Goal: Navigation & Orientation: Find specific page/section

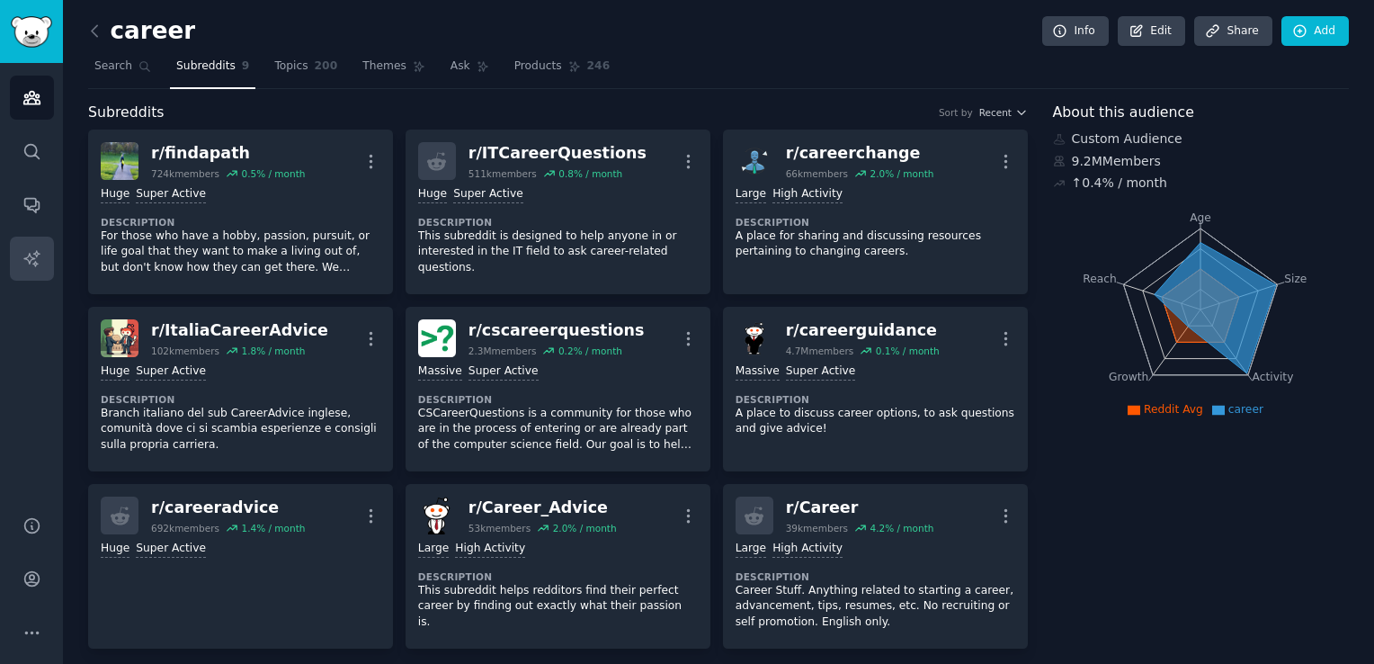
scroll to position [905, 0]
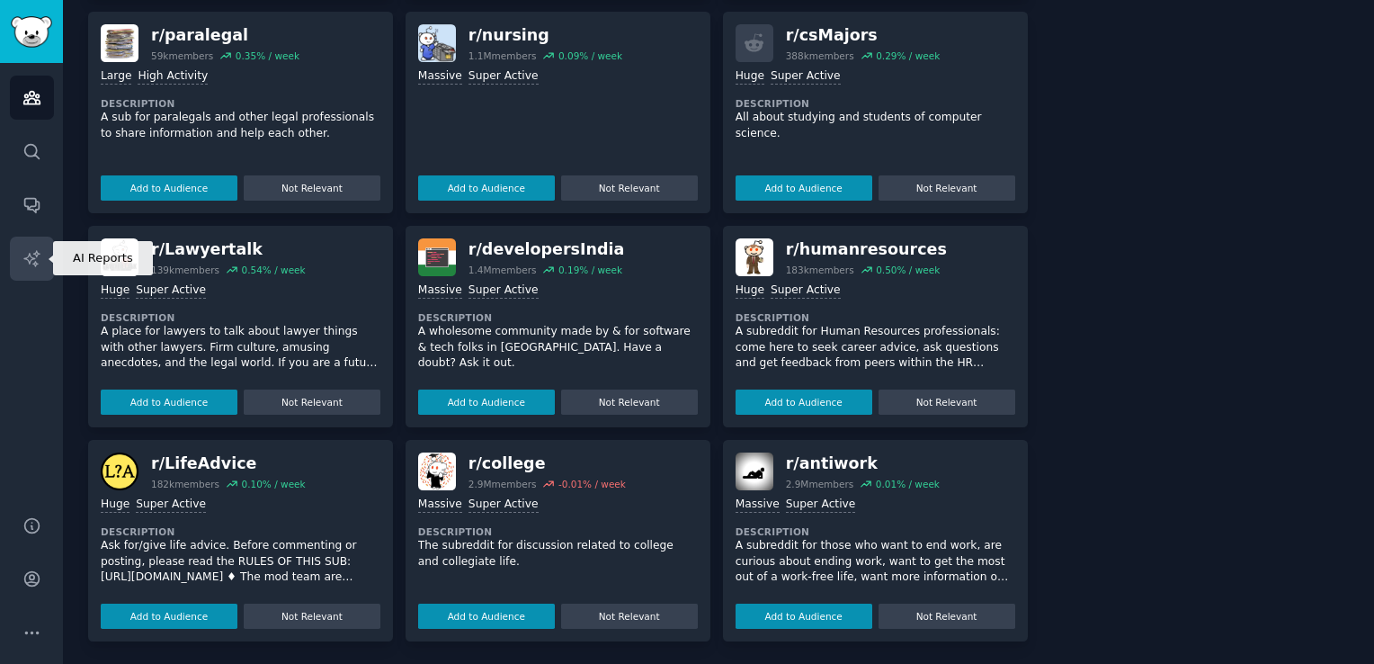
click at [10, 264] on link "AI Reports" at bounding box center [32, 259] width 44 height 44
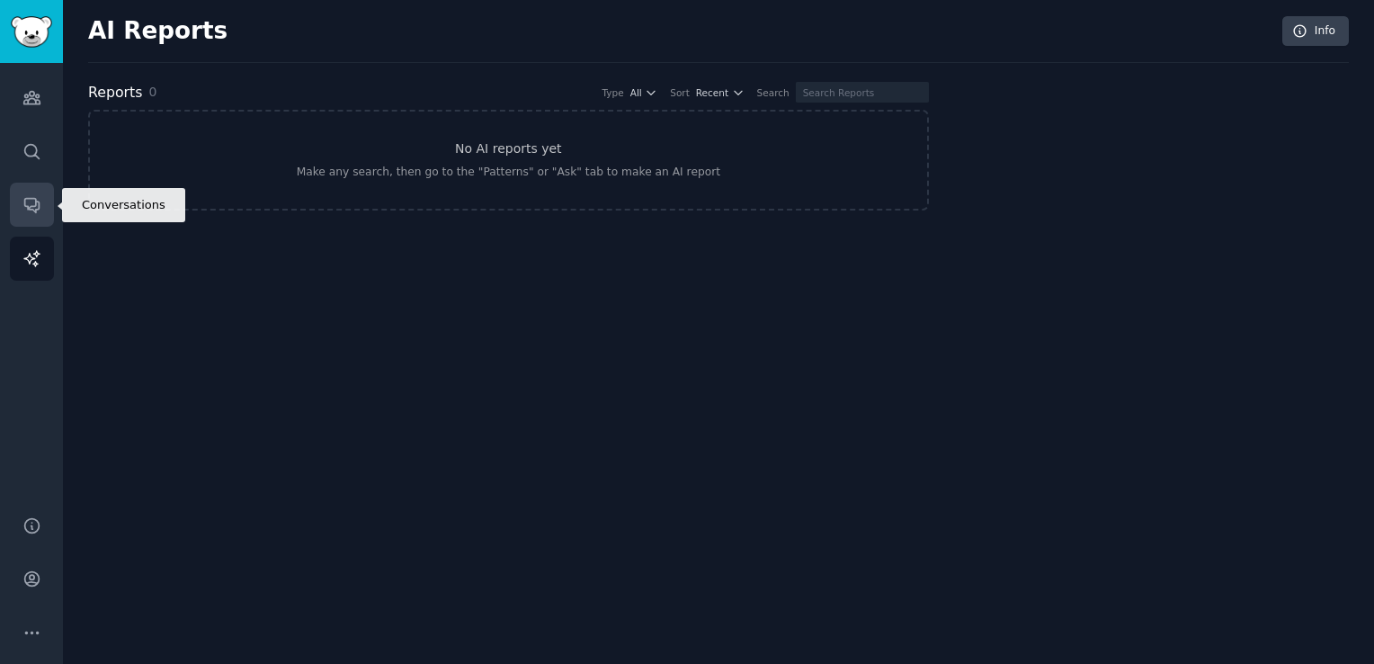
click at [26, 213] on icon "Sidebar" at bounding box center [31, 204] width 19 height 19
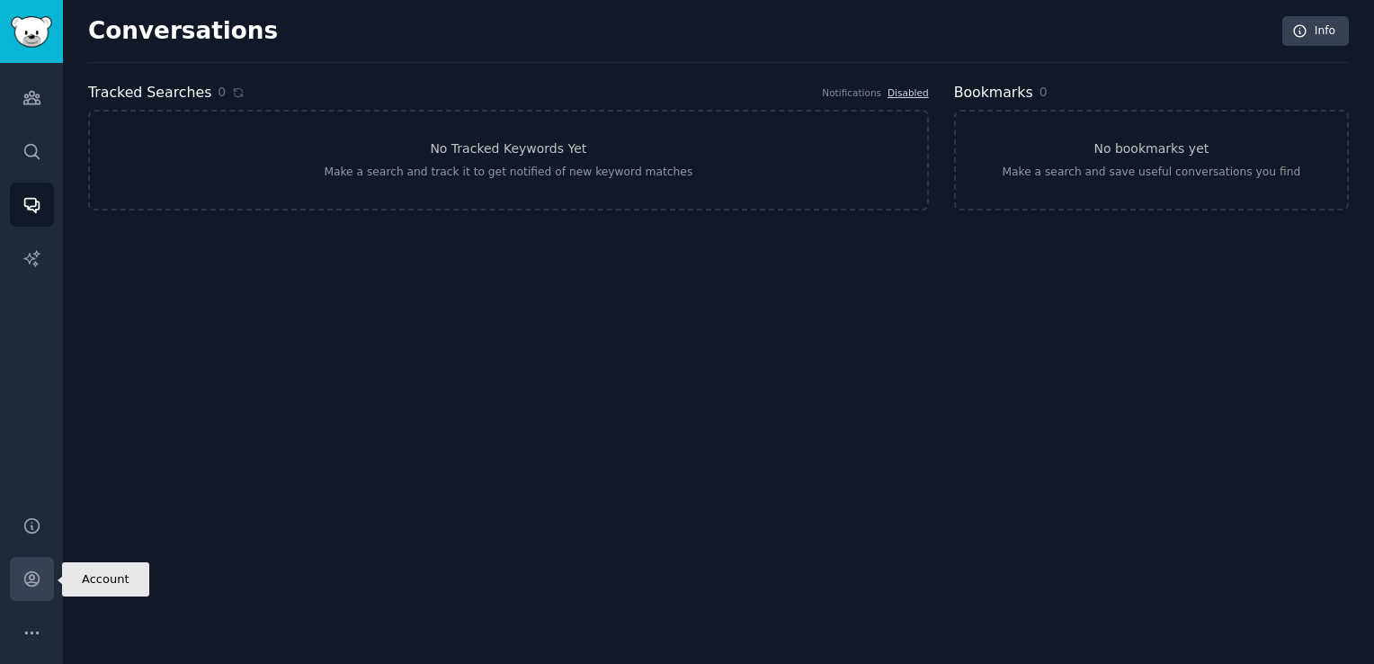
click at [29, 584] on icon "Sidebar" at bounding box center [31, 578] width 19 height 19
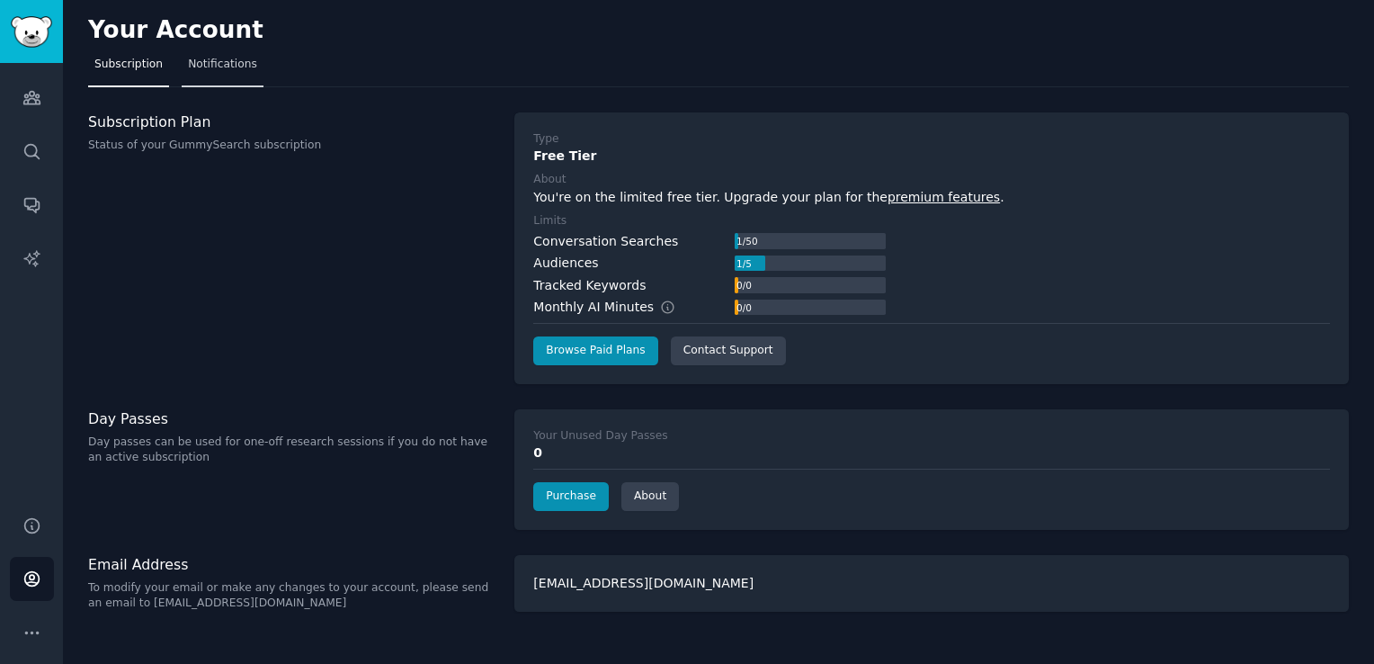
click at [209, 69] on span "Notifications" at bounding box center [222, 65] width 69 height 16
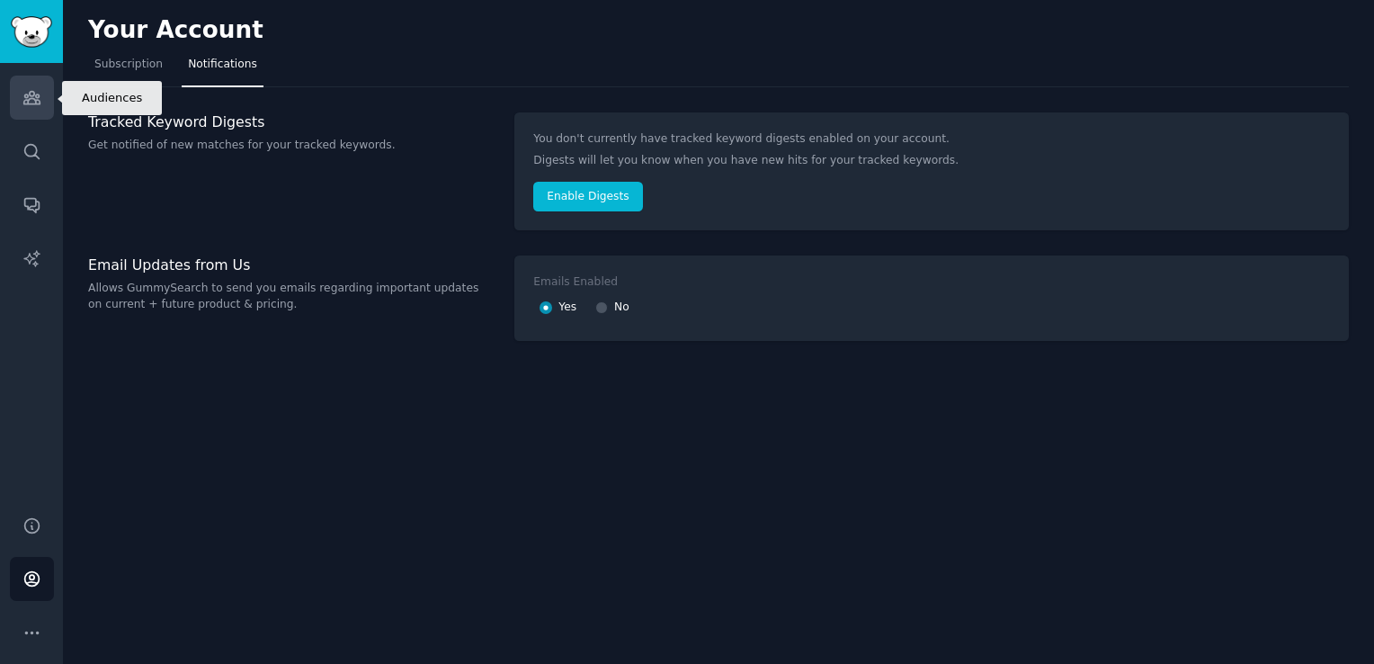
click at [22, 96] on icon "Sidebar" at bounding box center [31, 97] width 19 height 19
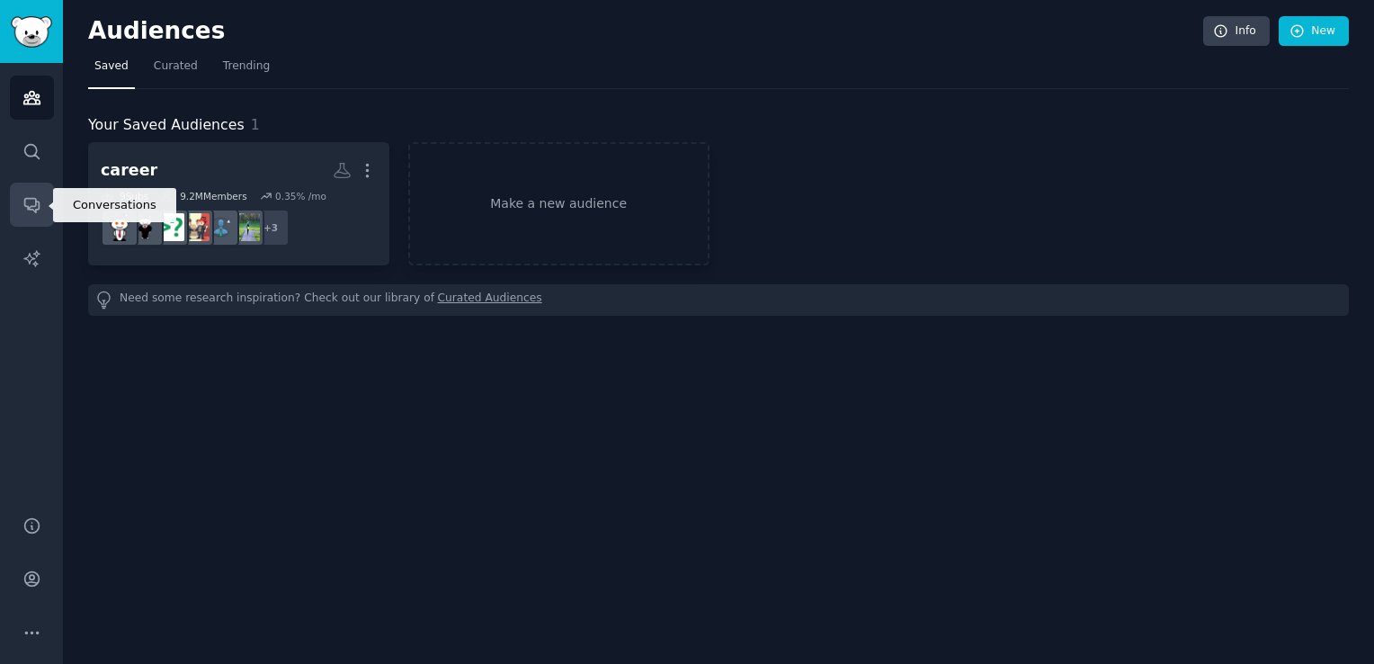
click at [29, 216] on link "Conversations" at bounding box center [32, 205] width 44 height 44
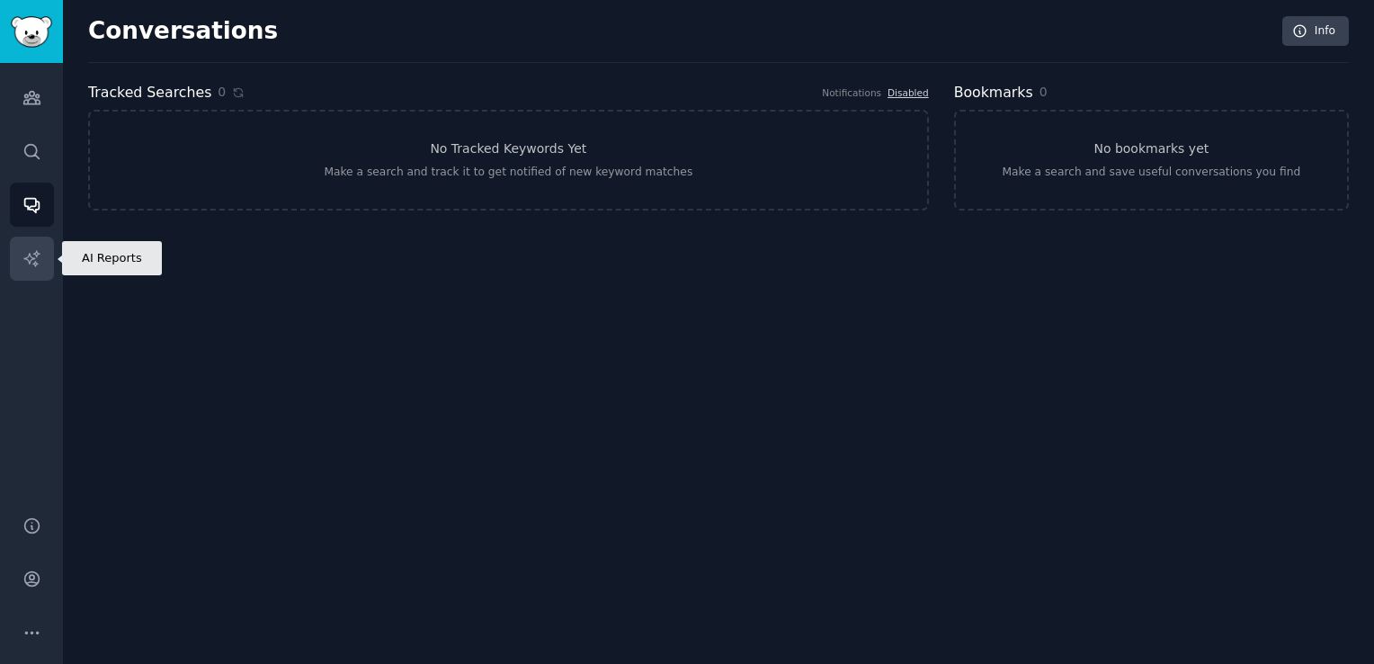
click at [35, 252] on icon "Sidebar" at bounding box center [30, 257] width 15 height 15
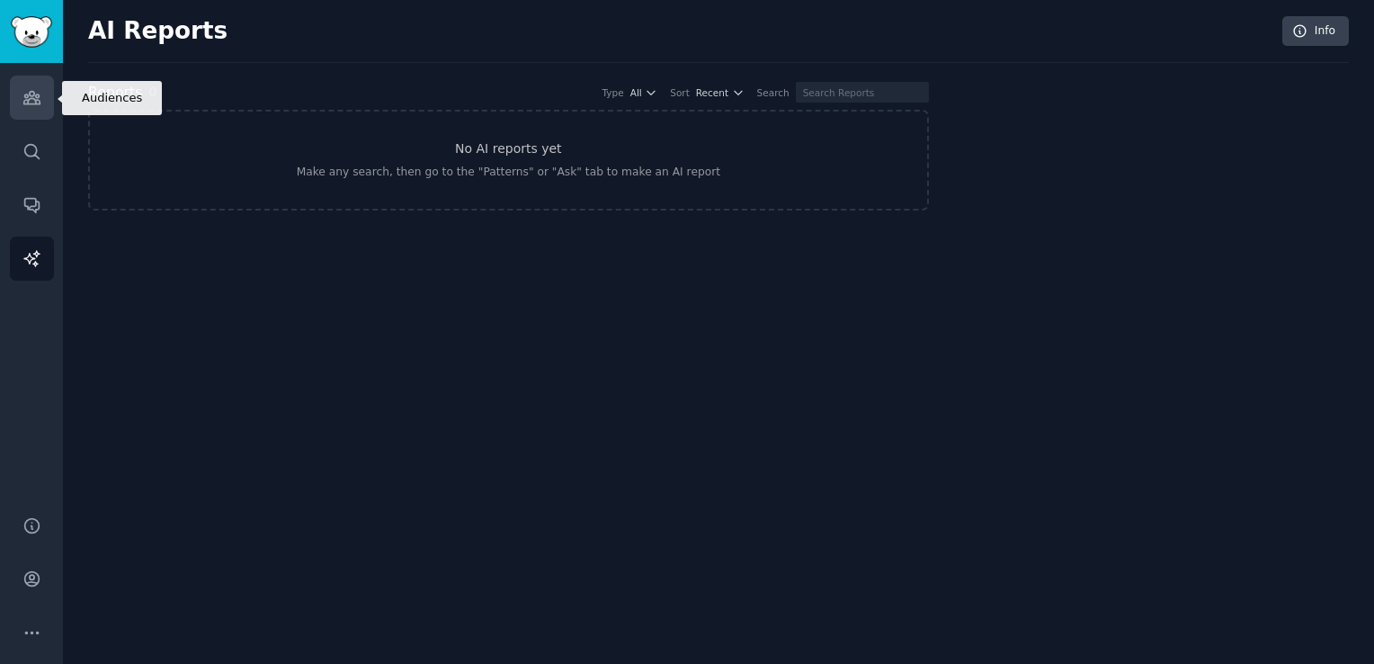
click at [39, 110] on link "Audiences" at bounding box center [32, 98] width 44 height 44
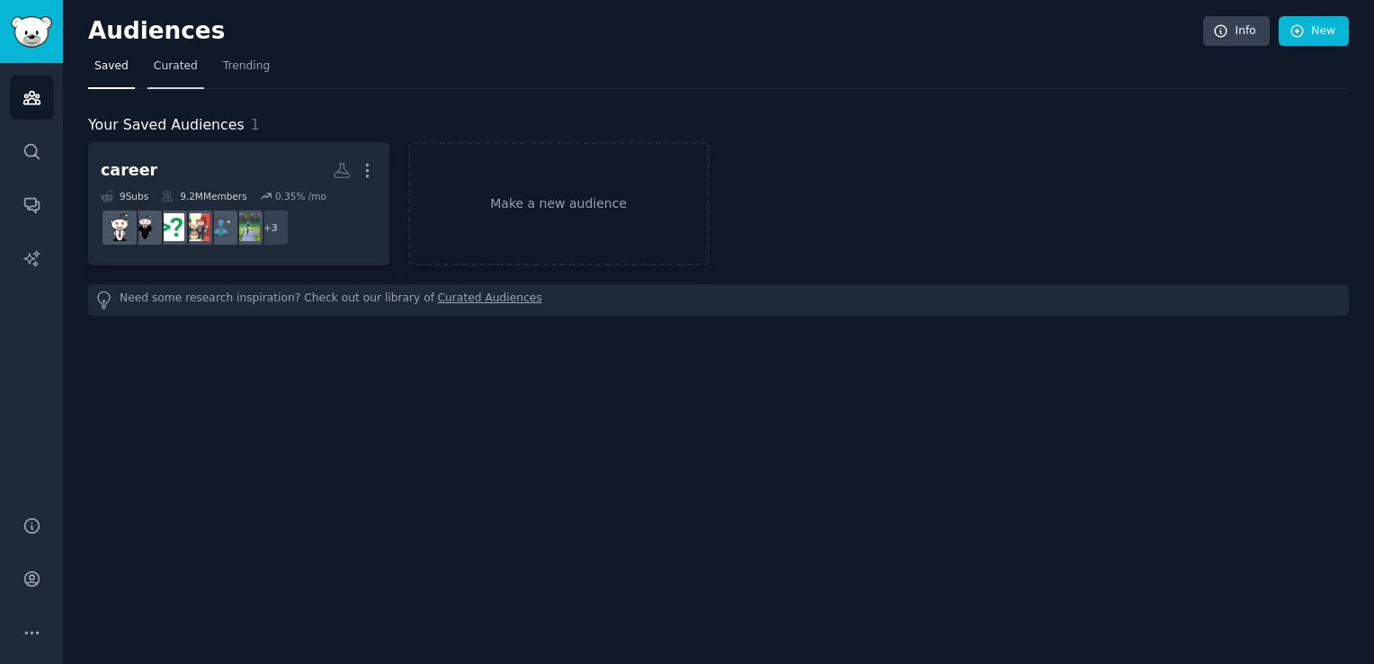
click at [163, 68] on span "Curated" at bounding box center [176, 66] width 44 height 16
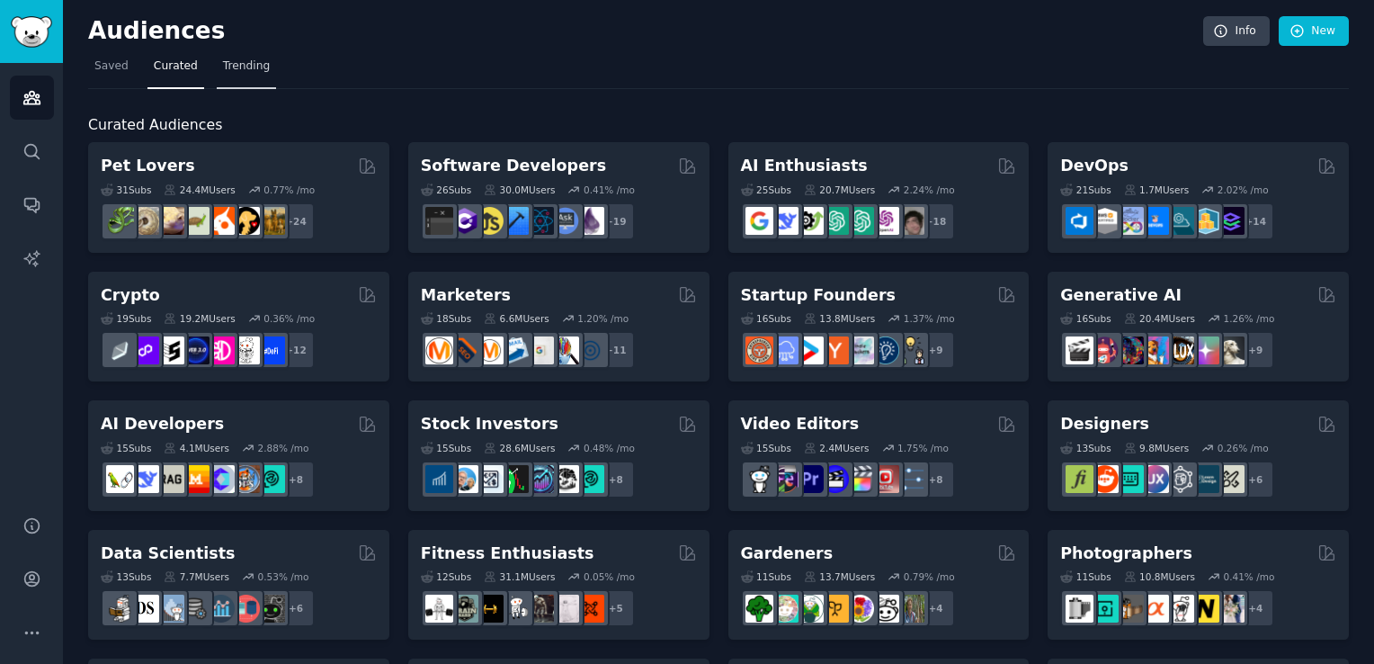
click at [223, 66] on span "Trending" at bounding box center [246, 66] width 47 height 16
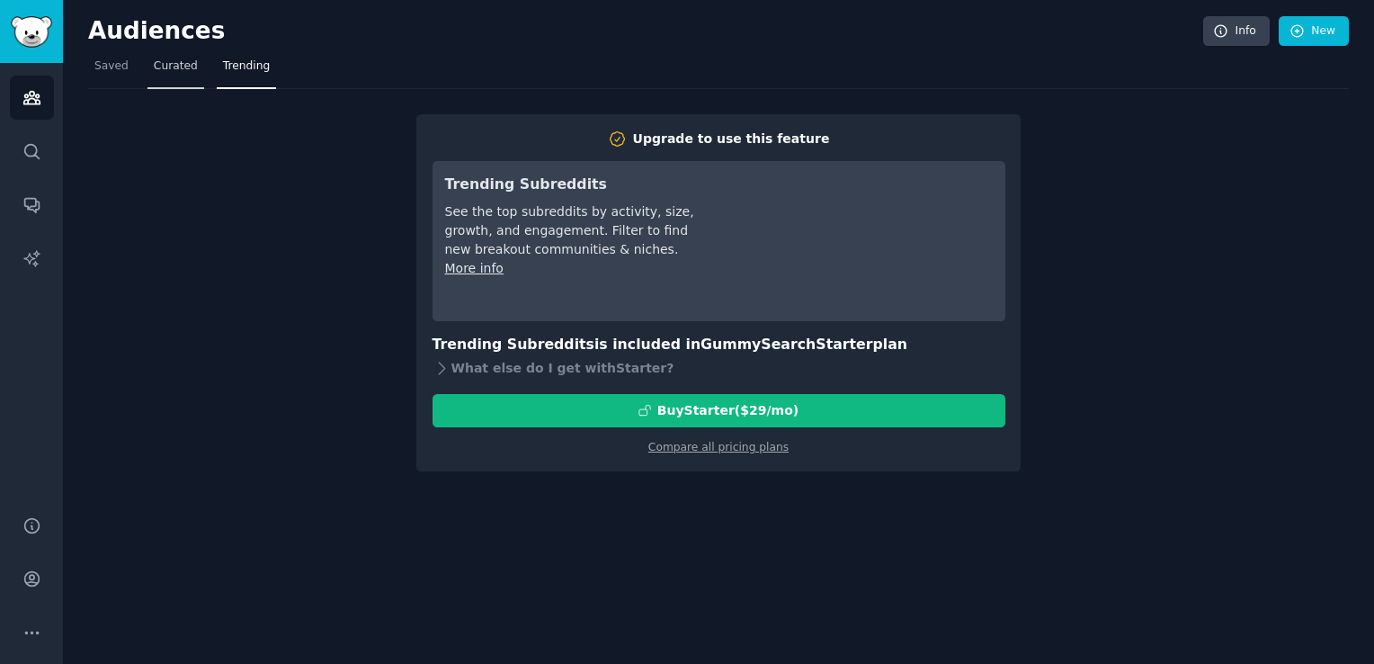
click at [171, 62] on span "Curated" at bounding box center [176, 66] width 44 height 16
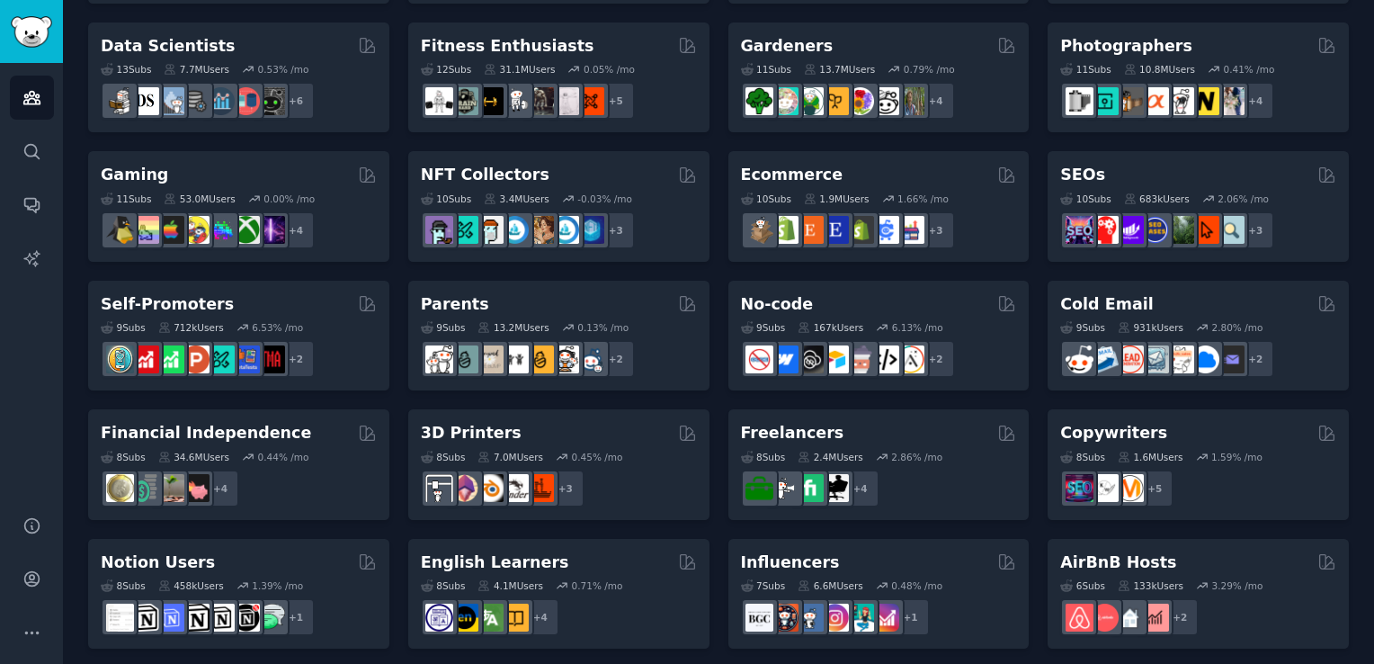
scroll to position [774, 0]
